Goal: Task Accomplishment & Management: Complete application form

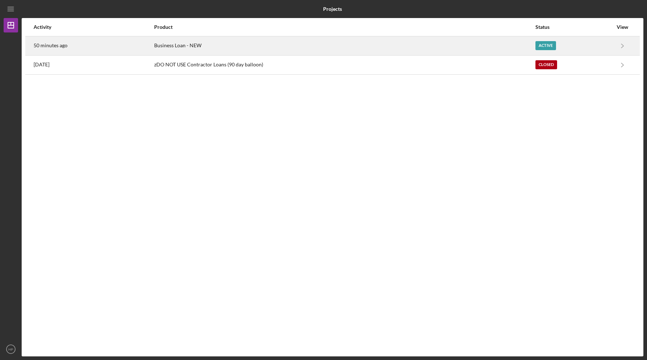
click at [550, 44] on div "Active" at bounding box center [545, 45] width 21 height 9
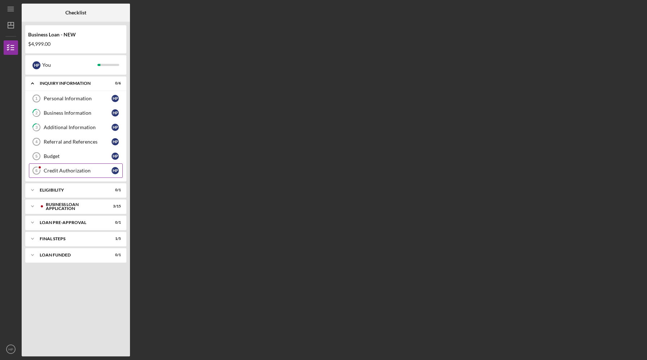
click at [53, 171] on div "Credit Authorization" at bounding box center [78, 171] width 68 height 6
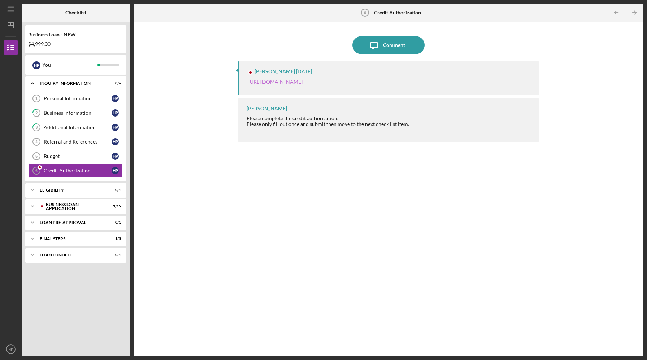
click at [295, 80] on link "[URL][DOMAIN_NAME]" at bounding box center [275, 82] width 54 height 6
